Goal: Transaction & Acquisition: Purchase product/service

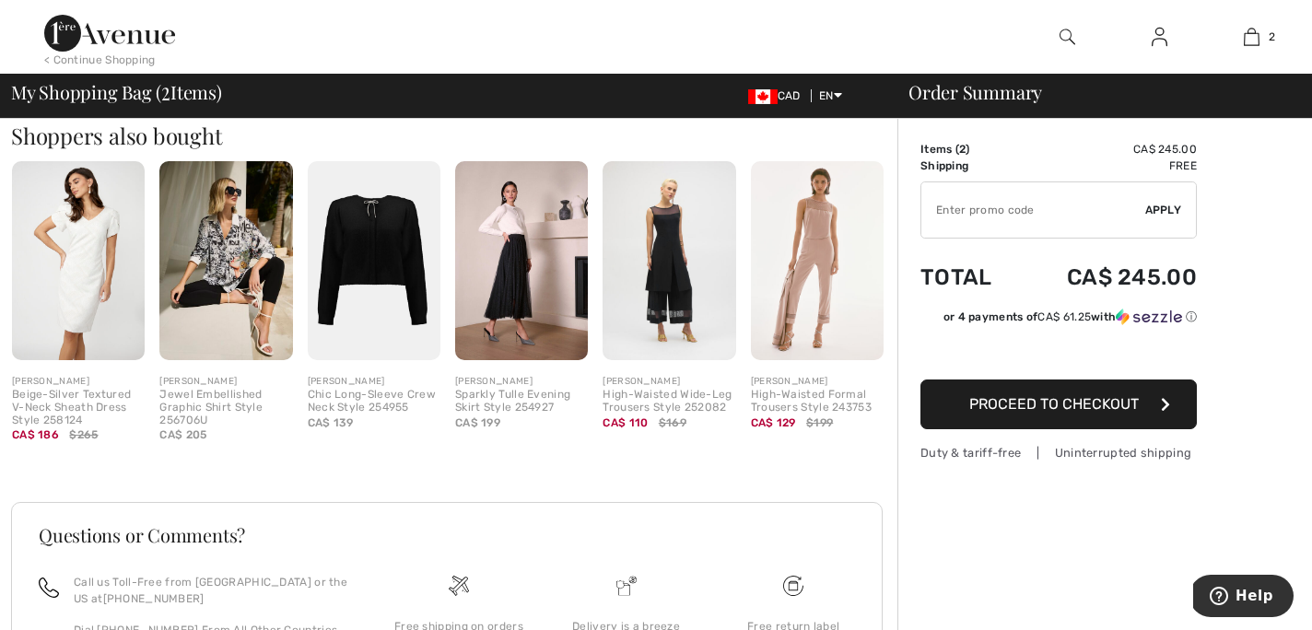
scroll to position [690, 0]
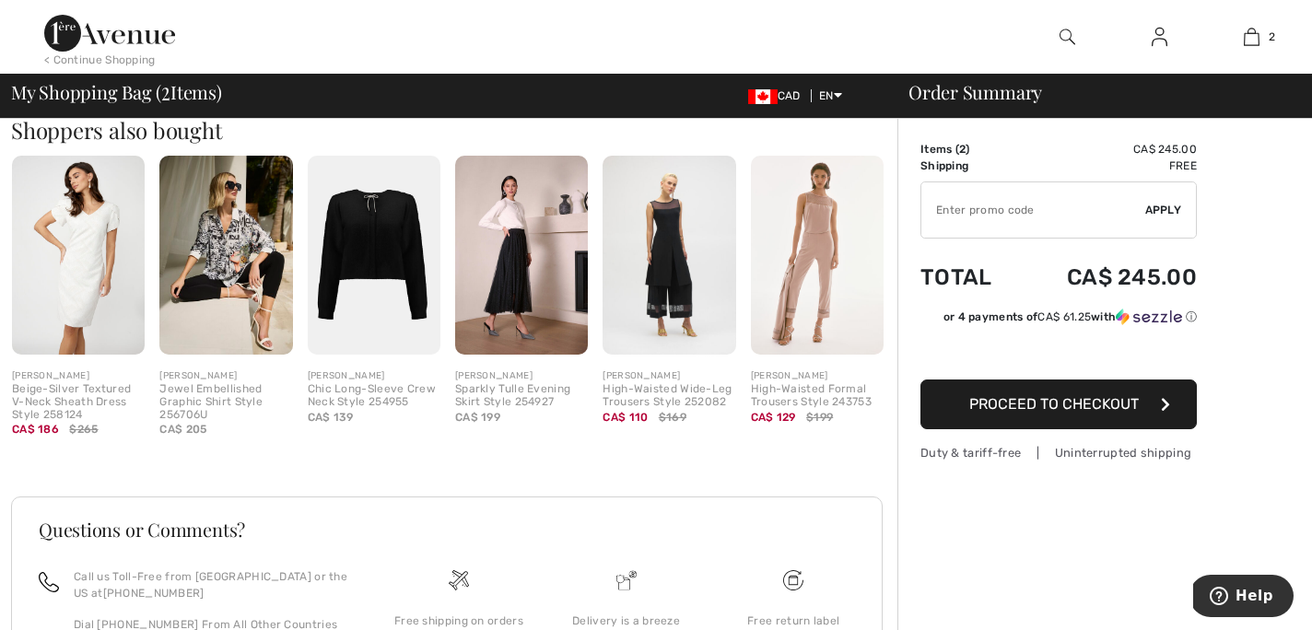
click at [238, 265] on img at bounding box center [225, 255] width 133 height 199
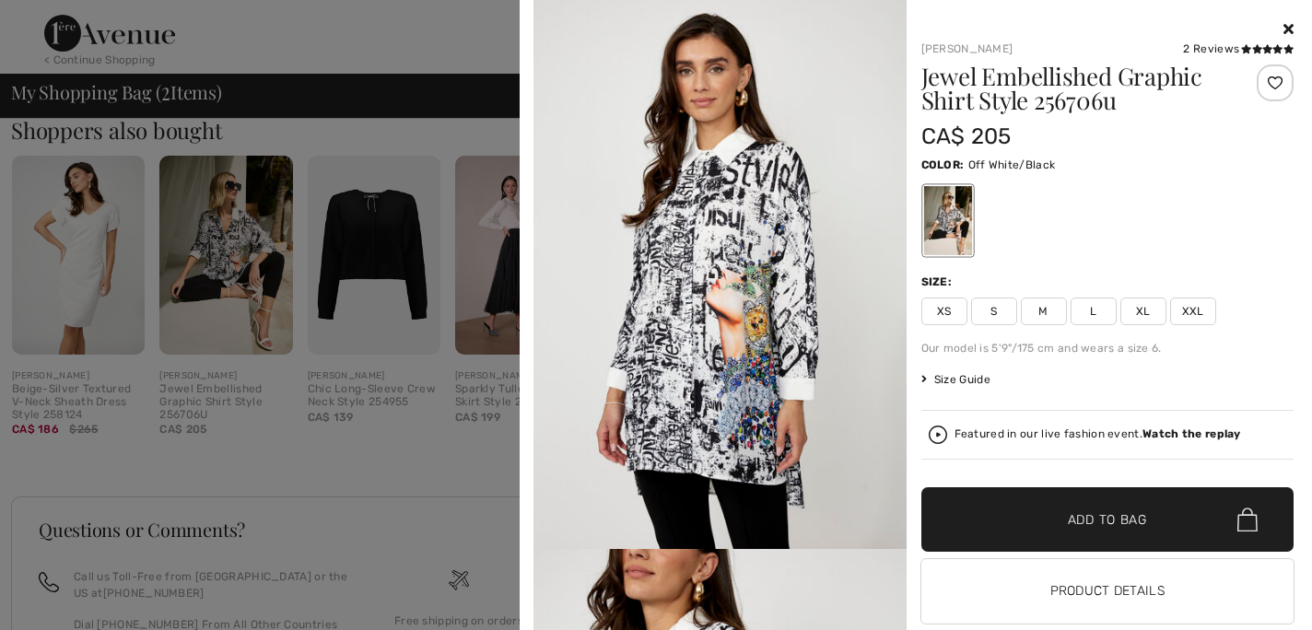
scroll to position [0, 0]
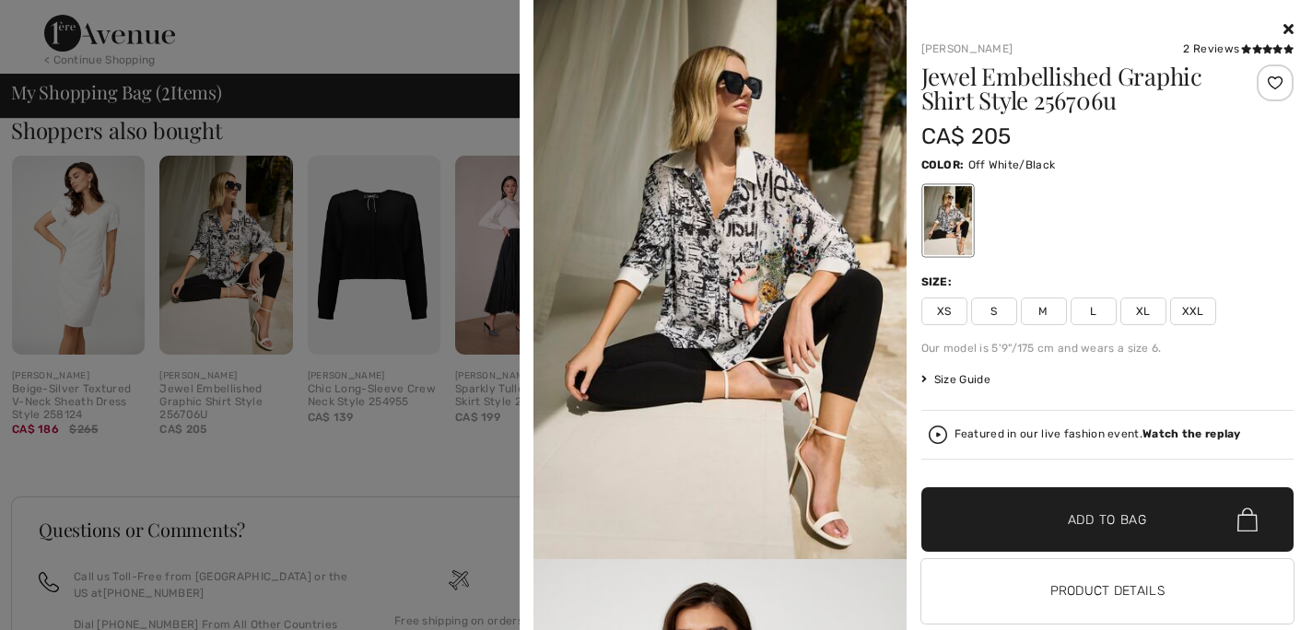
click at [1294, 28] on div "[PERSON_NAME] 2 Reviews 2 Reviews Jewel Embellished Graphic Shirt Style 256706u…" at bounding box center [916, 333] width 778 height 666
click at [1282, 29] on div at bounding box center [1107, 29] width 373 height 22
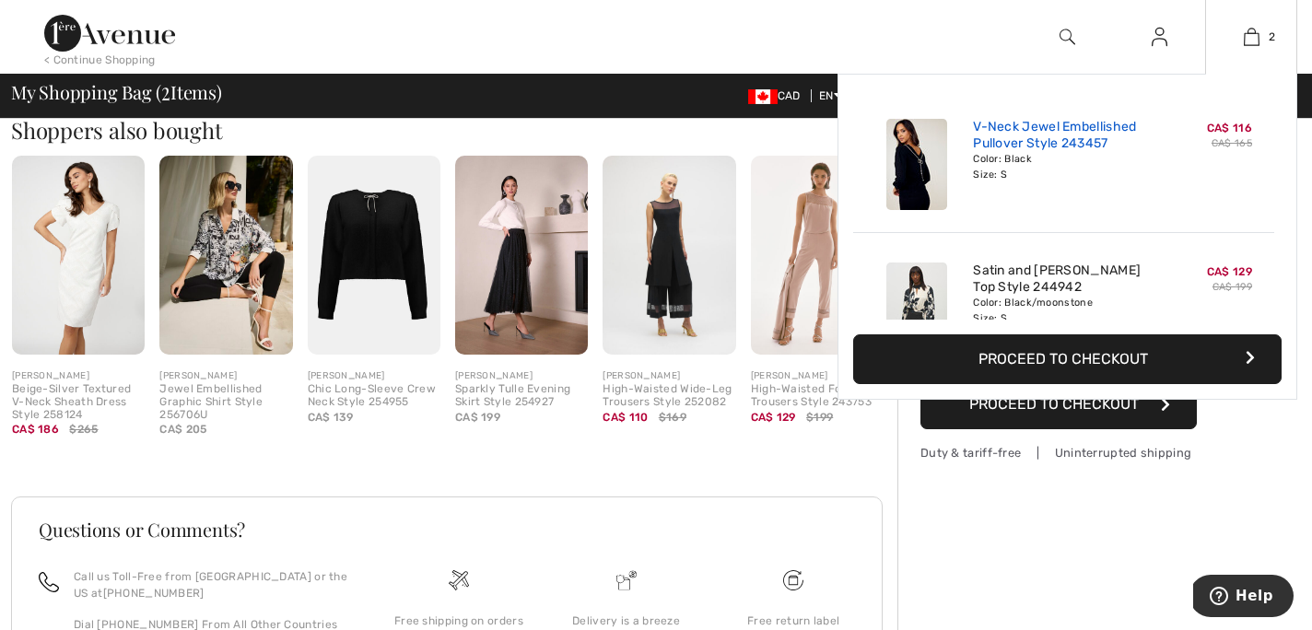
click at [1001, 136] on link "V-Neck Jewel Embellished Pullover Style 243457" at bounding box center [1063, 135] width 181 height 33
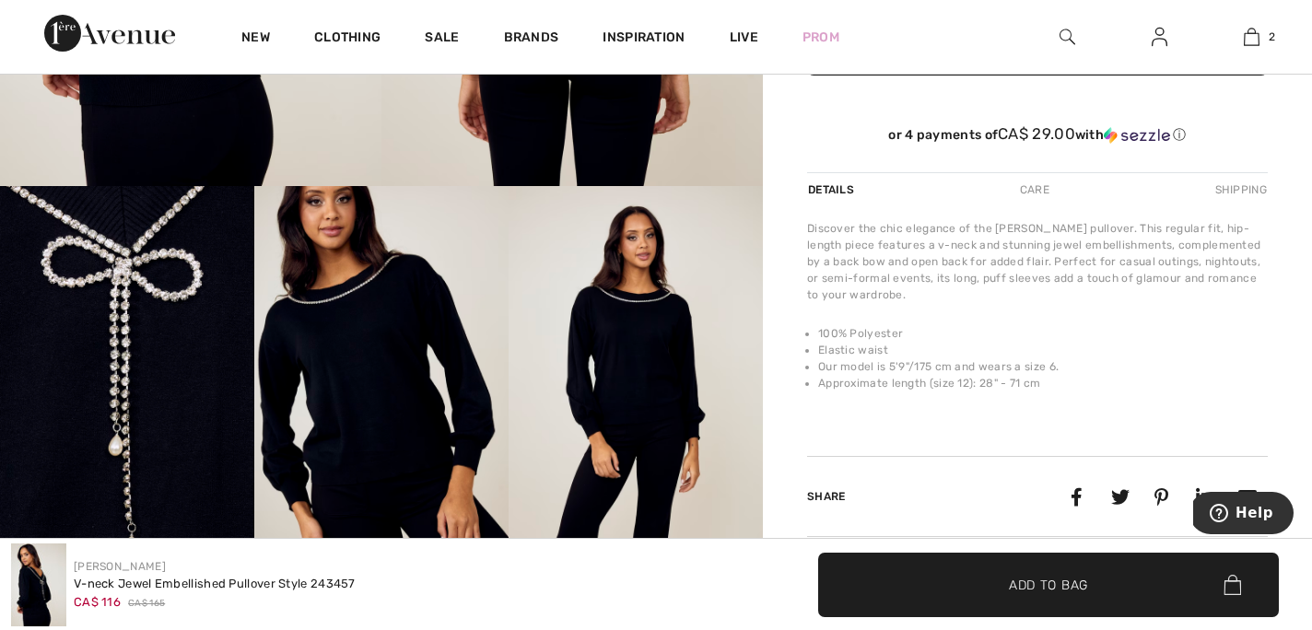
scroll to position [494, 0]
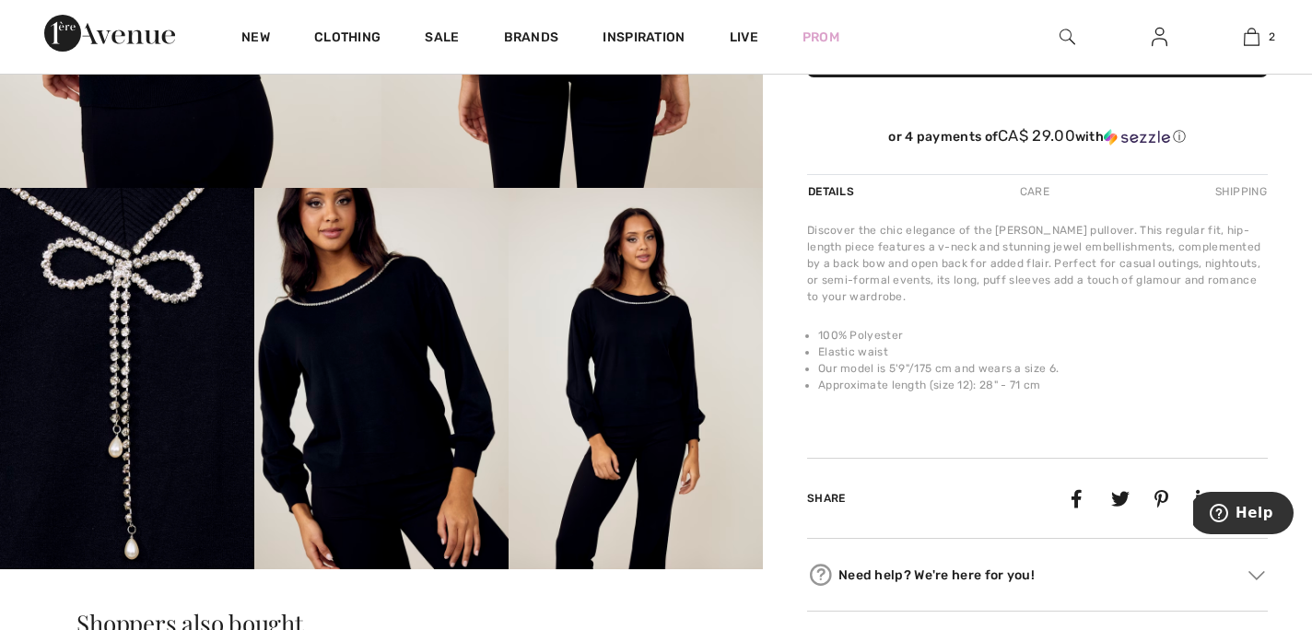
click at [120, 426] on img at bounding box center [127, 378] width 254 height 381
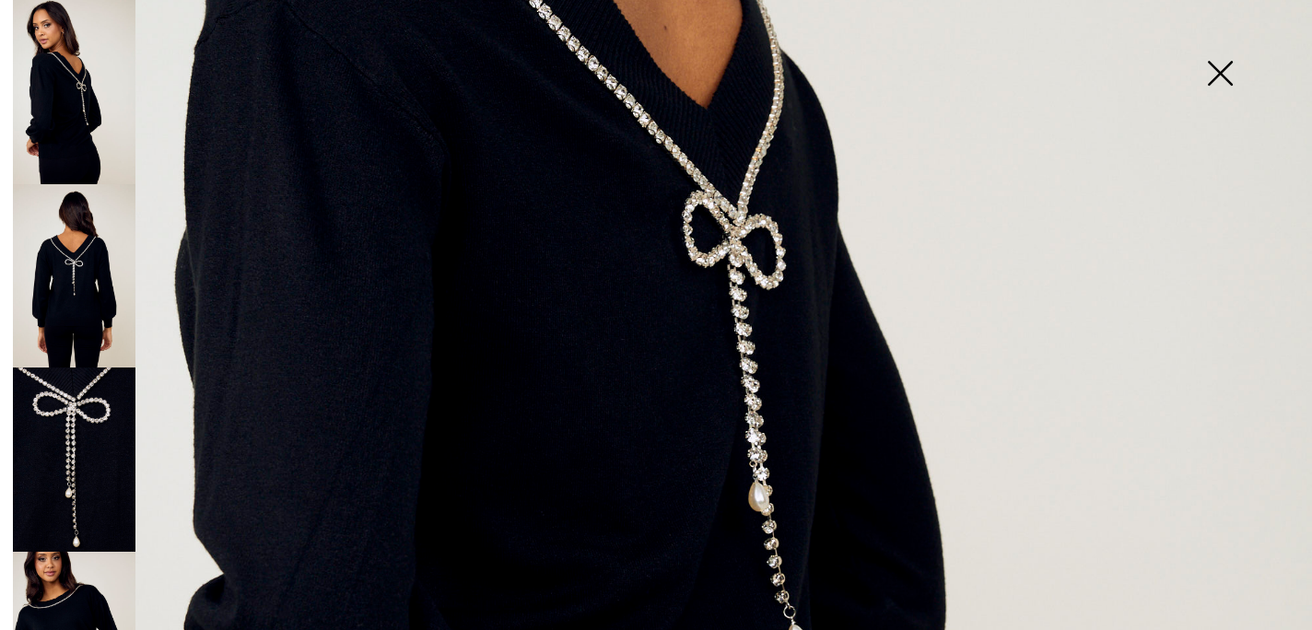
scroll to position [686, 0]
click at [81, 278] on img at bounding box center [74, 276] width 123 height 184
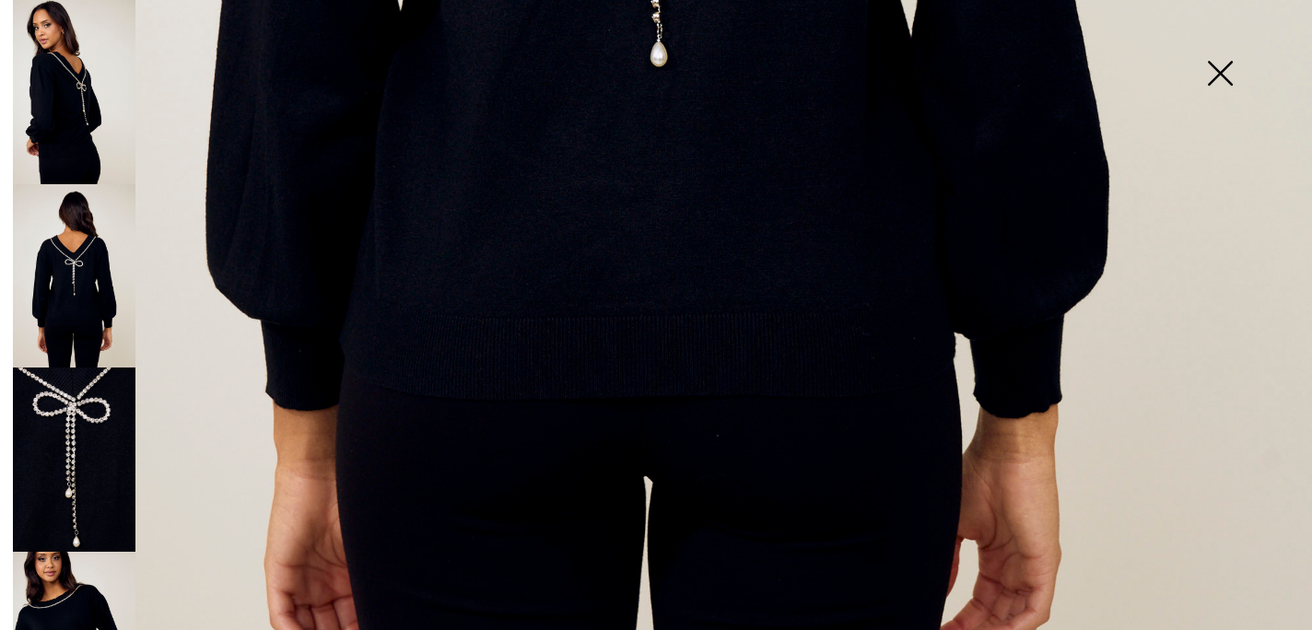
scroll to position [1165, 0]
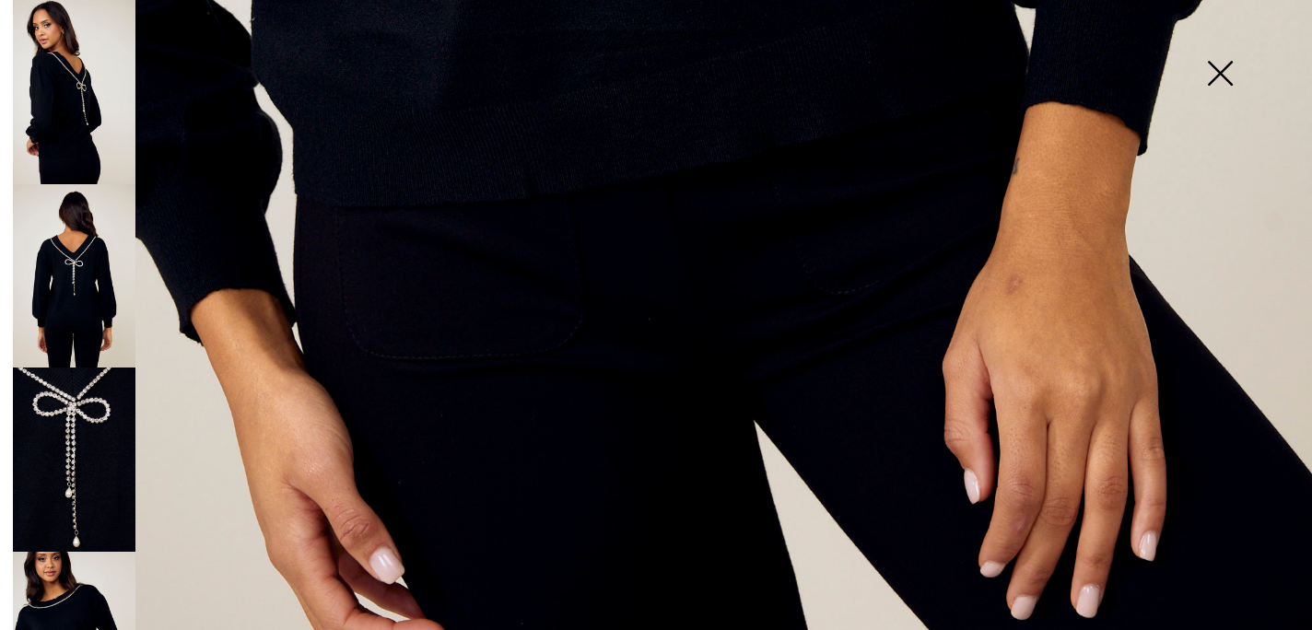
scroll to position [254, 0]
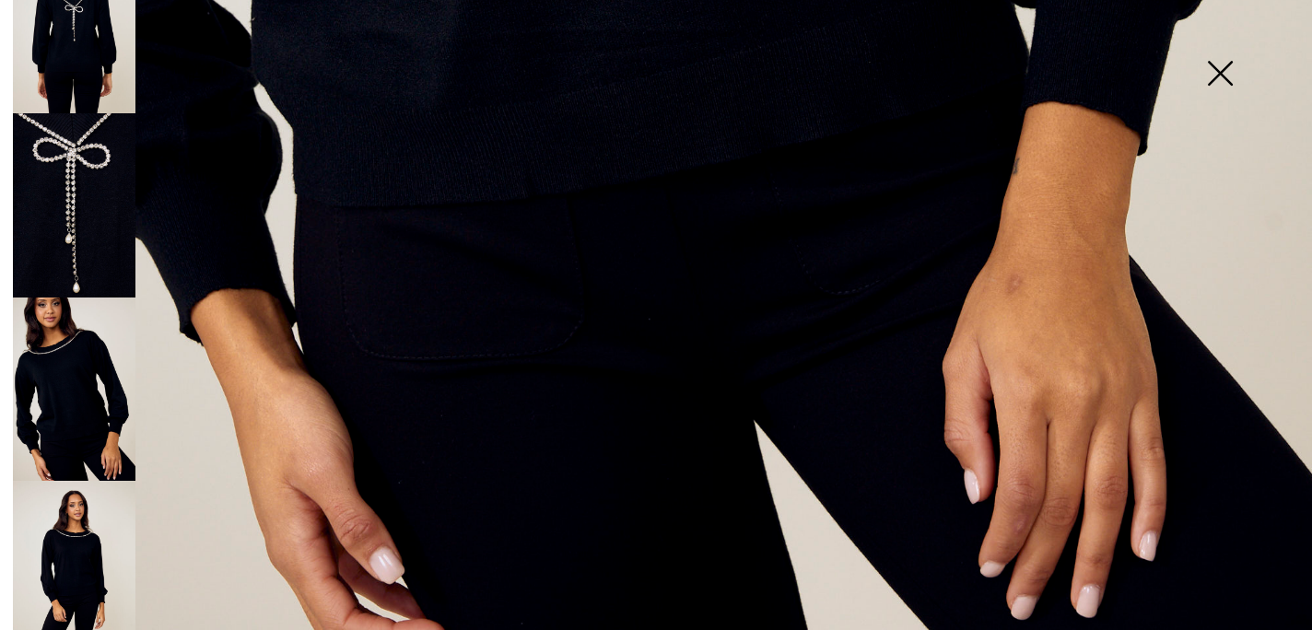
click at [82, 515] on img at bounding box center [74, 573] width 123 height 184
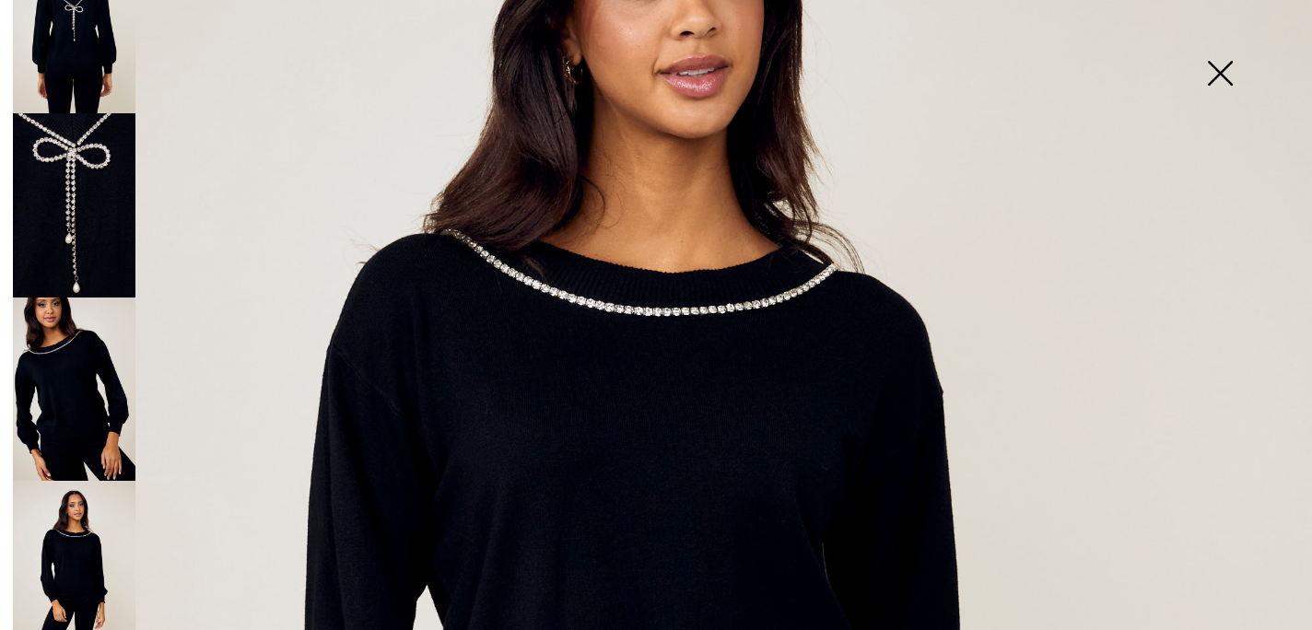
scroll to position [285, 0]
click at [1225, 76] on img at bounding box center [1220, 75] width 92 height 95
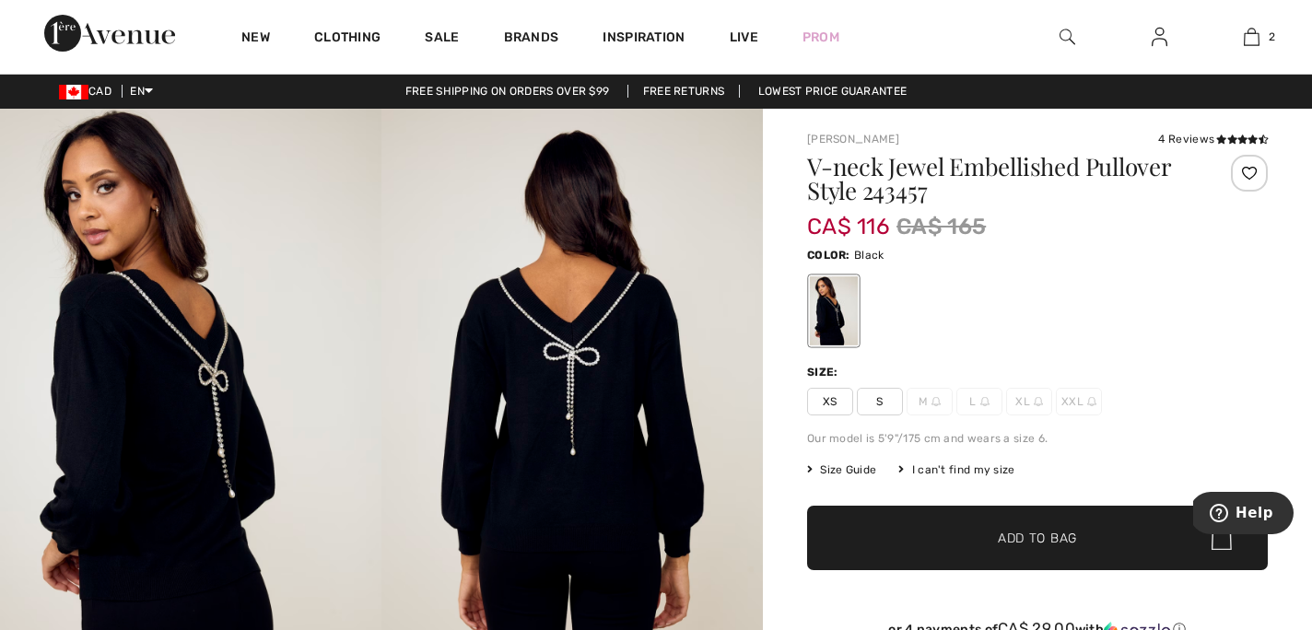
scroll to position [0, 0]
